Goal: Task Accomplishment & Management: Complete application form

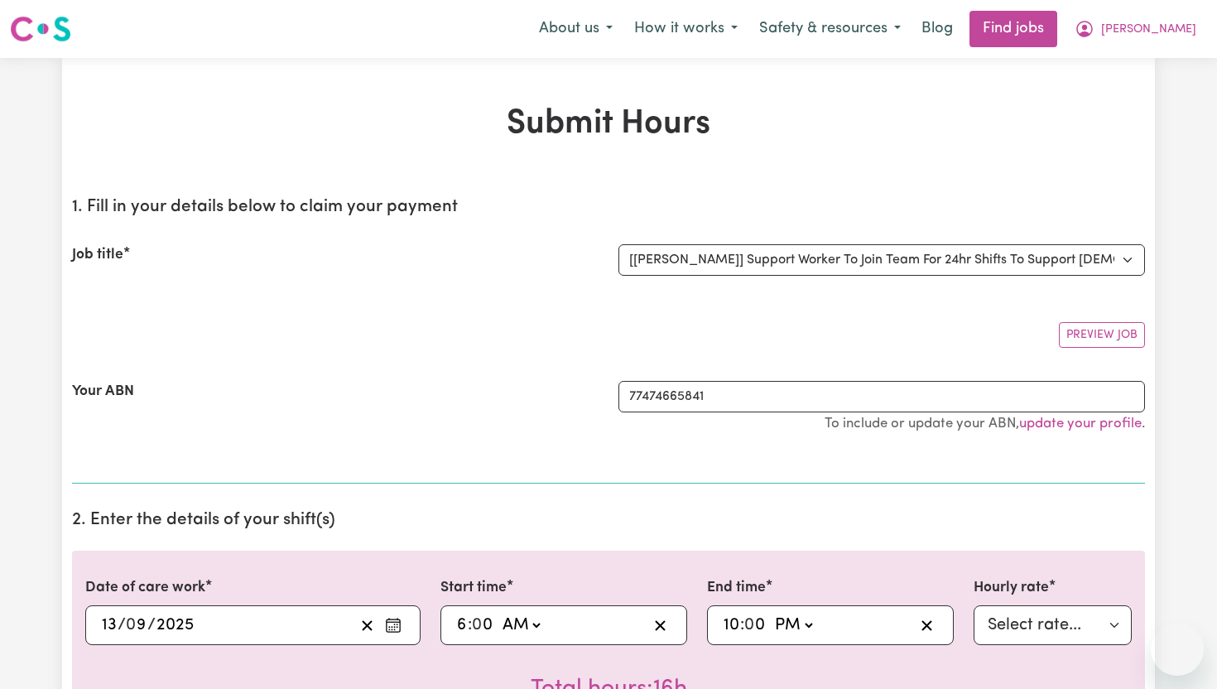
select select "14121"
select select "pm"
select select "91.76-[DATE]"
select select "pm"
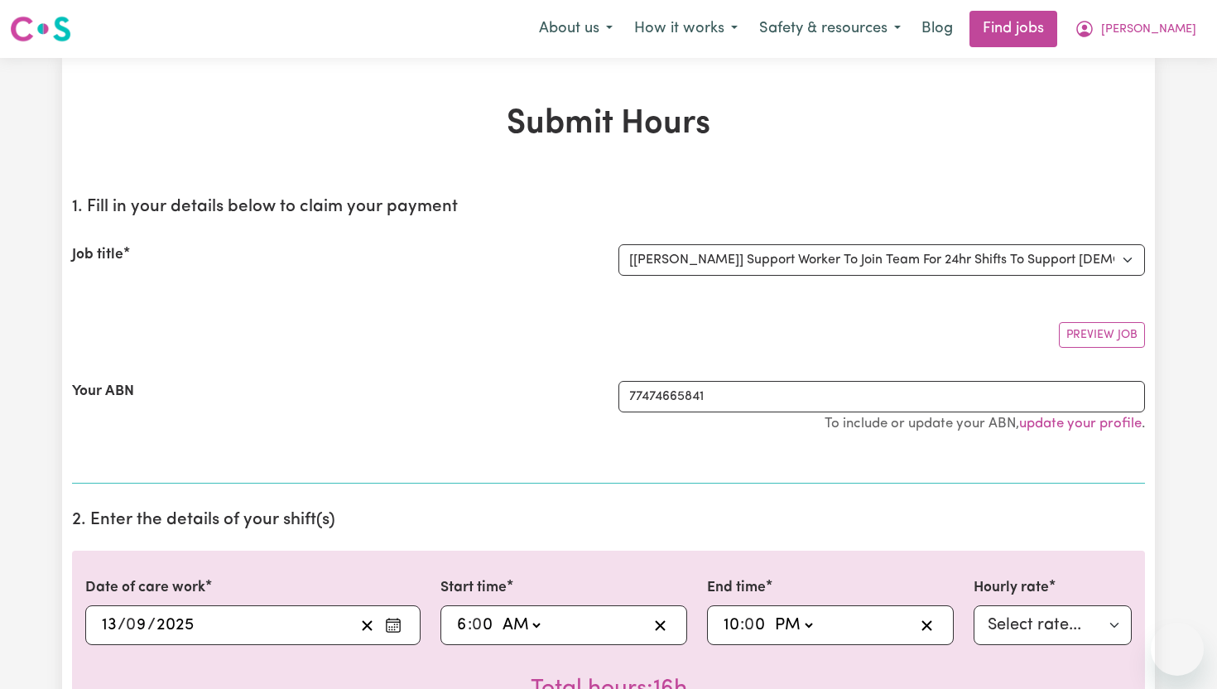
select select "276.32-Overnight"
select select "pm"
select select "118.32-[DATE]"
select select "pm"
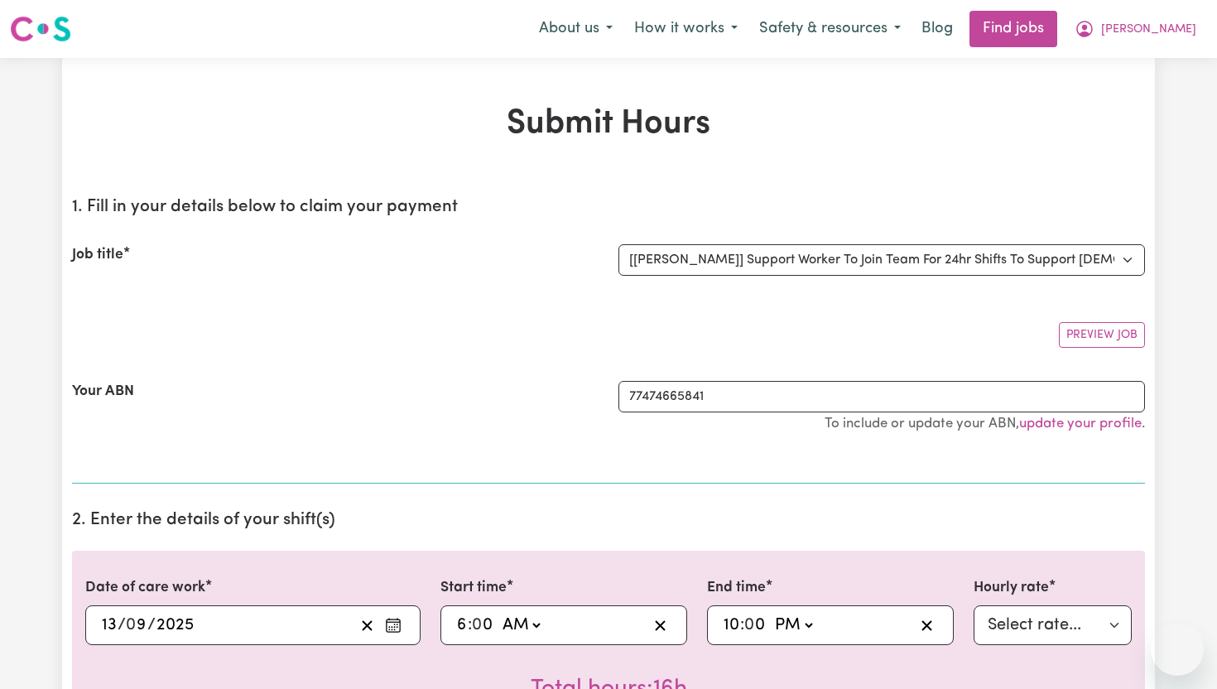
select select "276.32-Overnight"
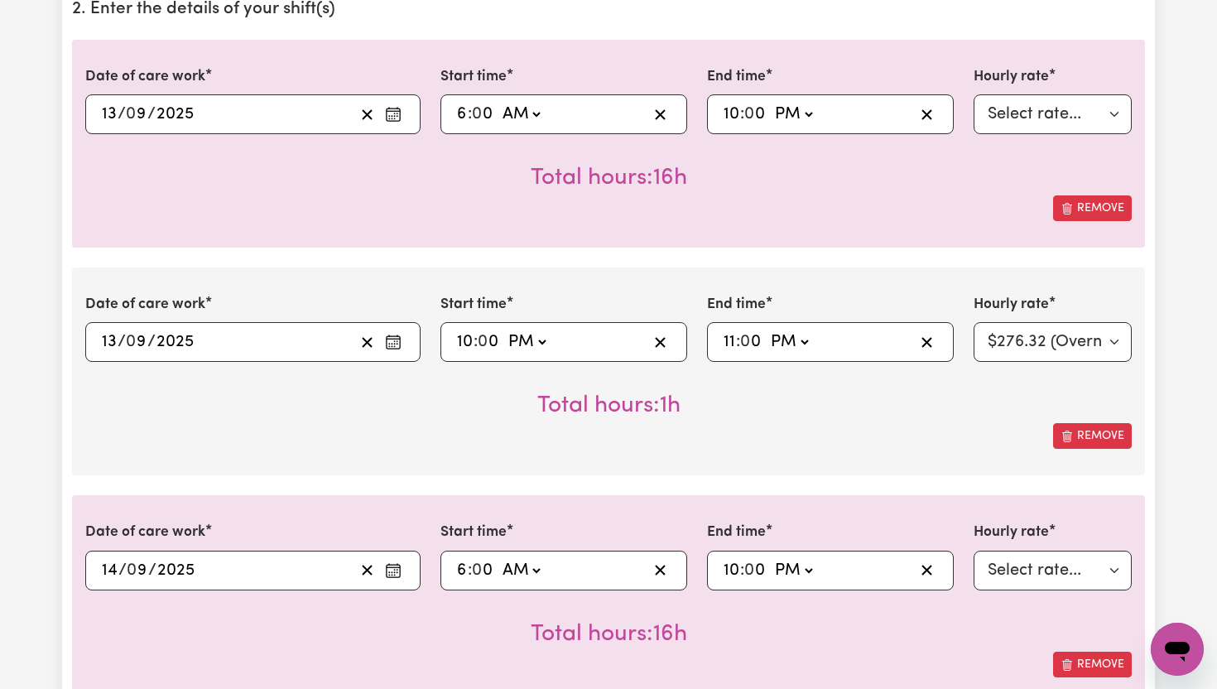
scroll to position [513, 0]
